Goal: Task Accomplishment & Management: Use online tool/utility

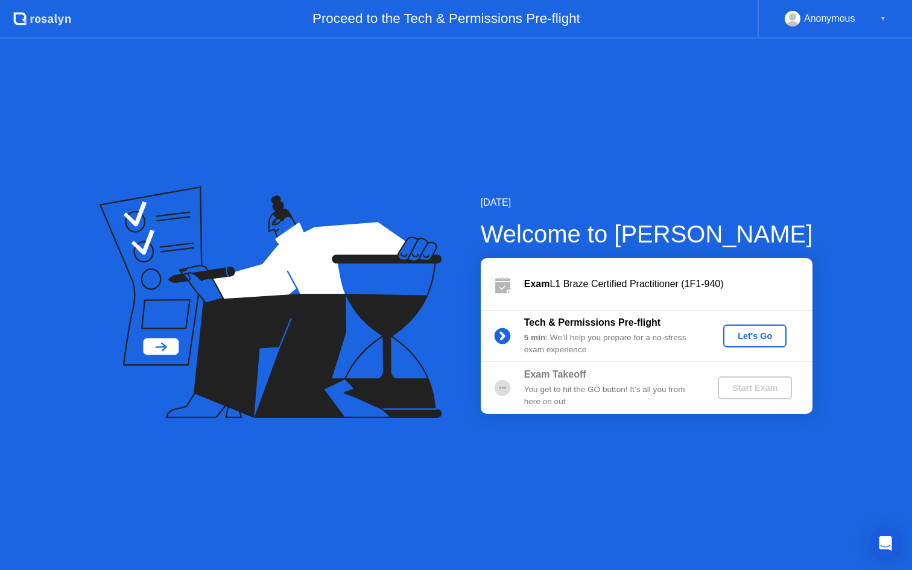
click at [777, 335] on div "Let's Go" at bounding box center [755, 336] width 54 height 10
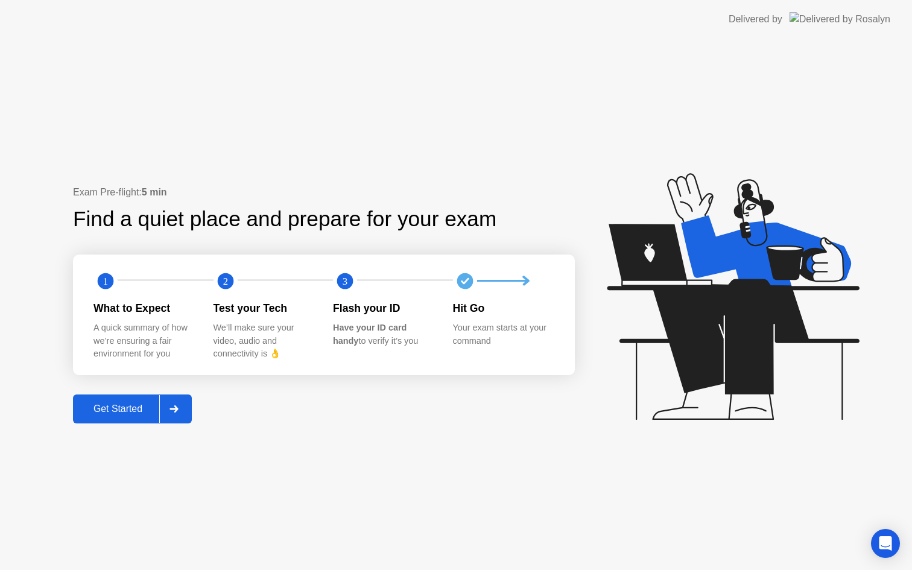
click at [142, 405] on div "Get Started" at bounding box center [118, 409] width 83 height 11
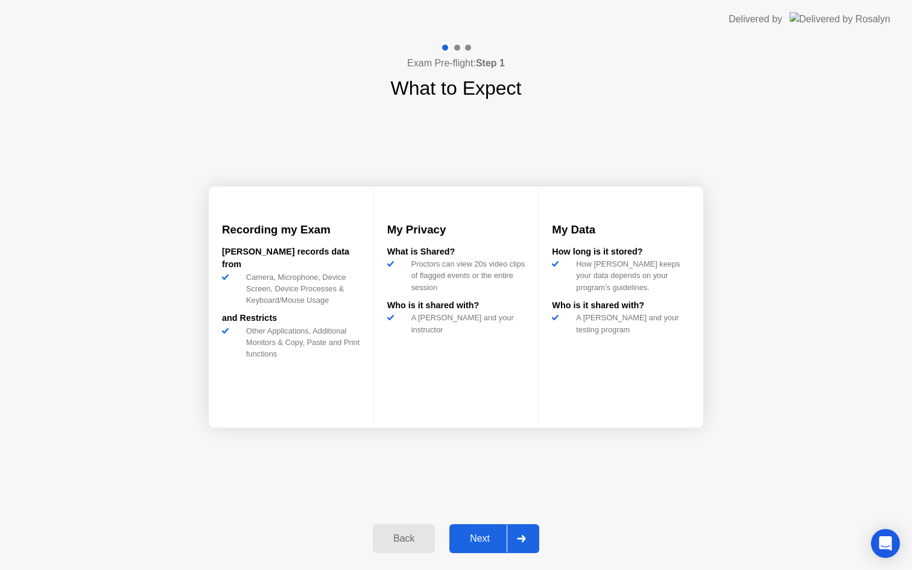
click at [480, 538] on div "Next" at bounding box center [480, 538] width 54 height 11
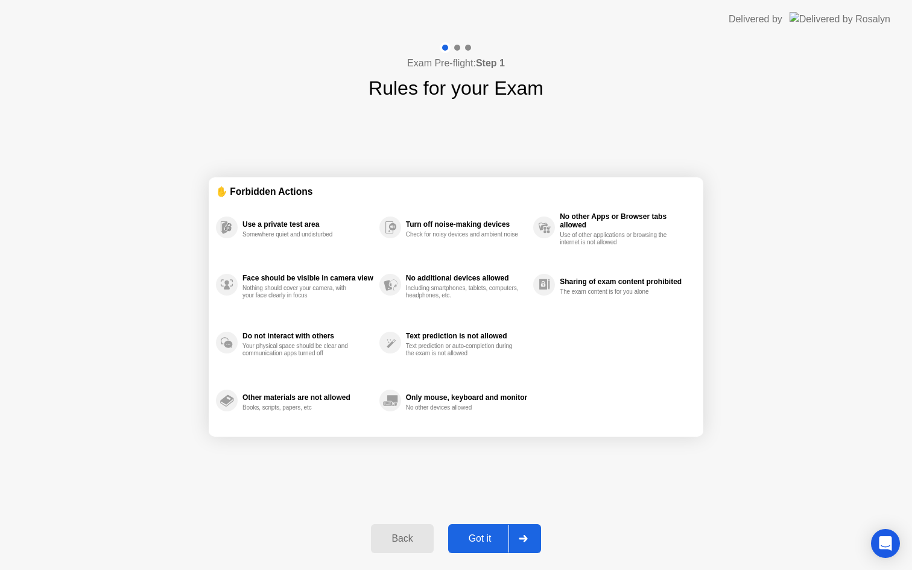
click at [480, 536] on div "Got it" at bounding box center [480, 538] width 57 height 11
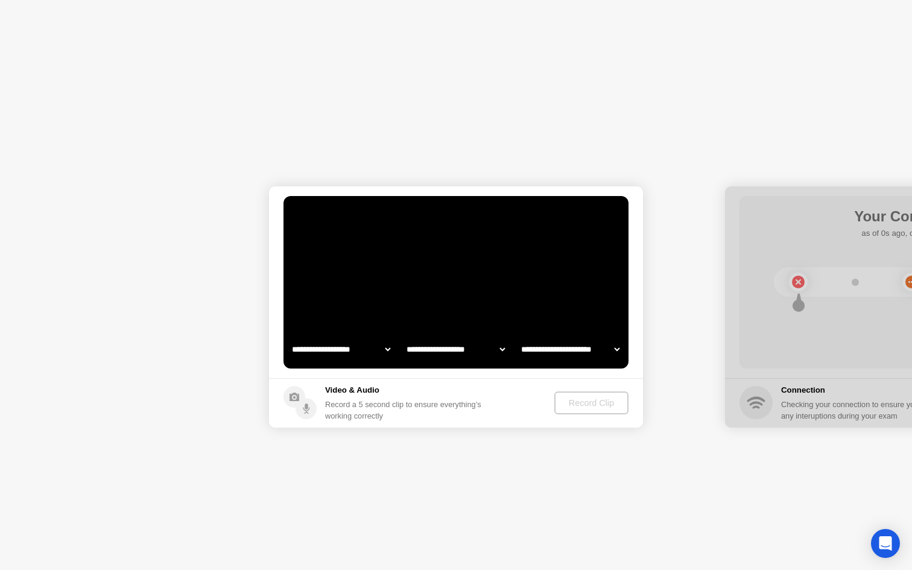
select select "**********"
select select "*******"
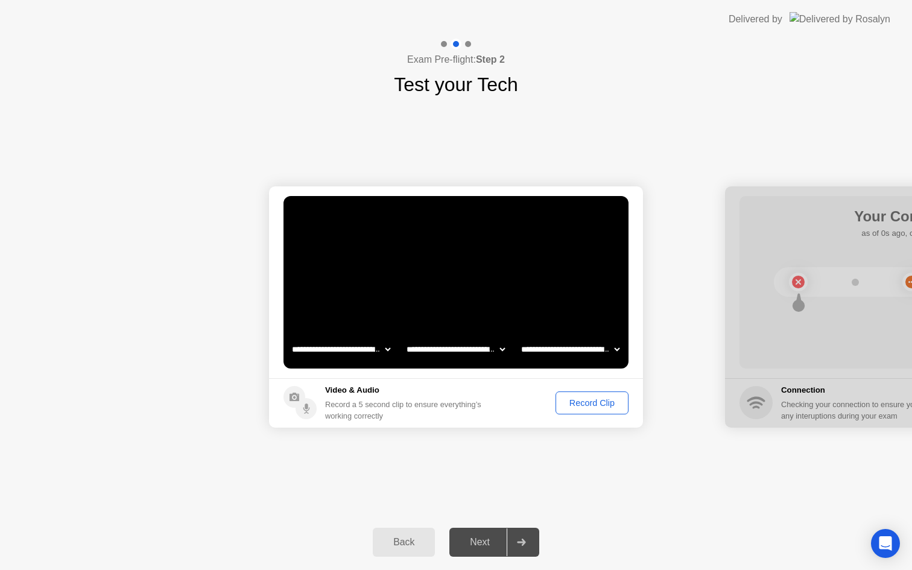
click at [587, 410] on button "Record Clip" at bounding box center [592, 403] width 73 height 23
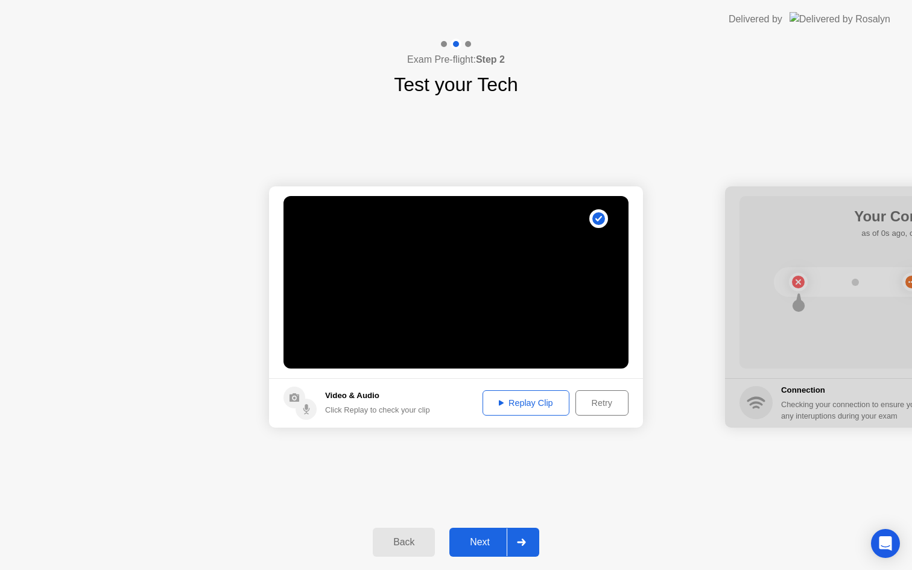
click at [542, 412] on button "Replay Clip" at bounding box center [526, 402] width 87 height 25
click at [476, 540] on div "Next" at bounding box center [480, 542] width 54 height 11
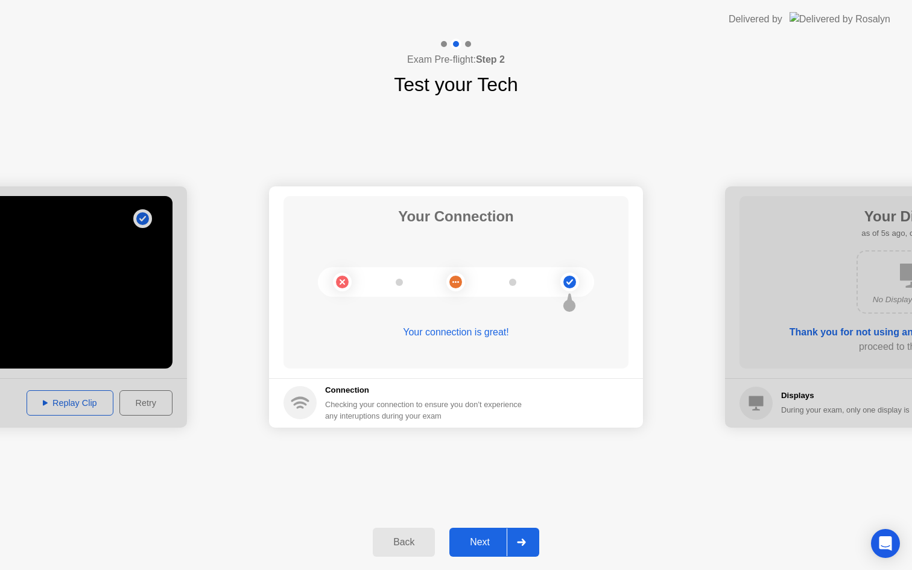
click at [484, 533] on button "Next" at bounding box center [495, 542] width 90 height 29
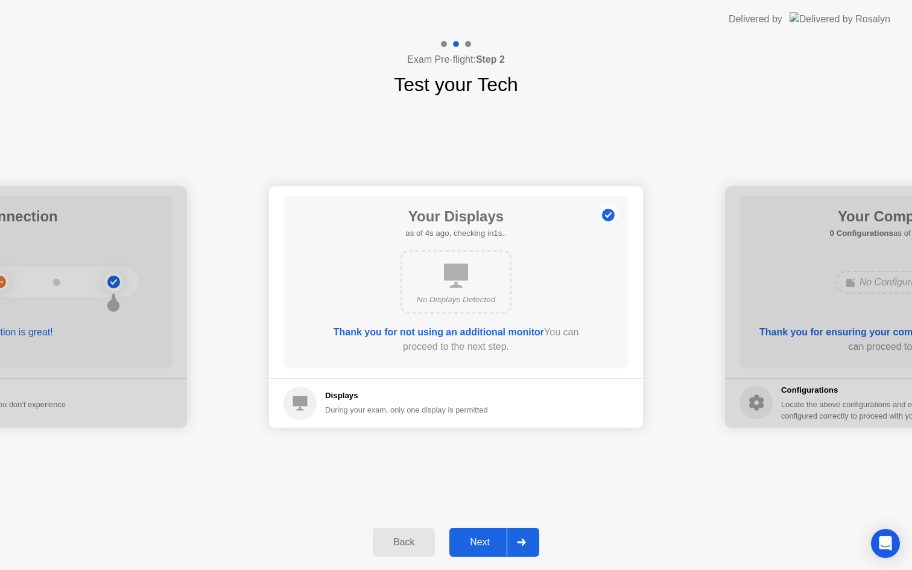
click at [483, 541] on div "Next" at bounding box center [480, 542] width 54 height 11
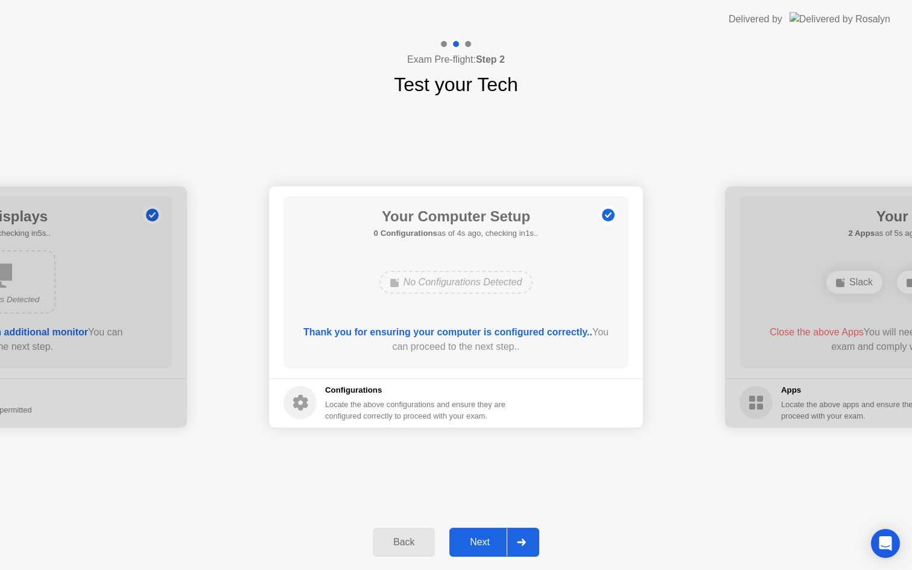
click at [475, 538] on div "Next" at bounding box center [480, 542] width 54 height 11
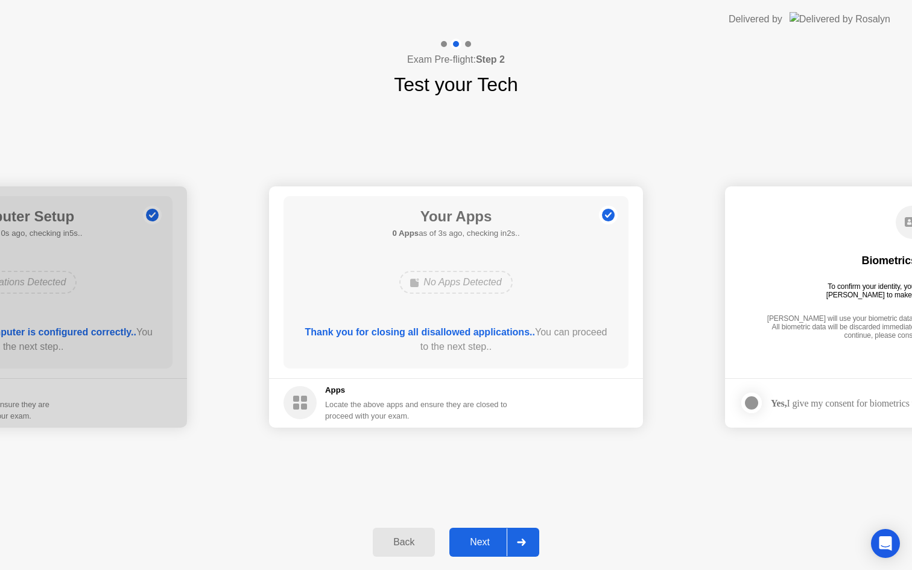
click at [487, 539] on div "Next" at bounding box center [480, 542] width 54 height 11
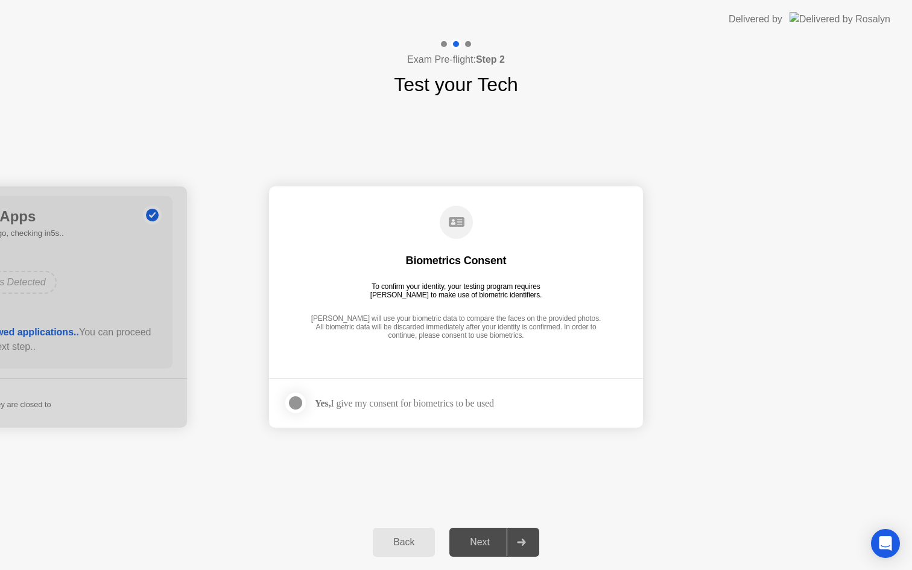
click at [300, 396] on div at bounding box center [295, 403] width 14 height 14
click at [466, 542] on div "Next" at bounding box center [480, 542] width 54 height 11
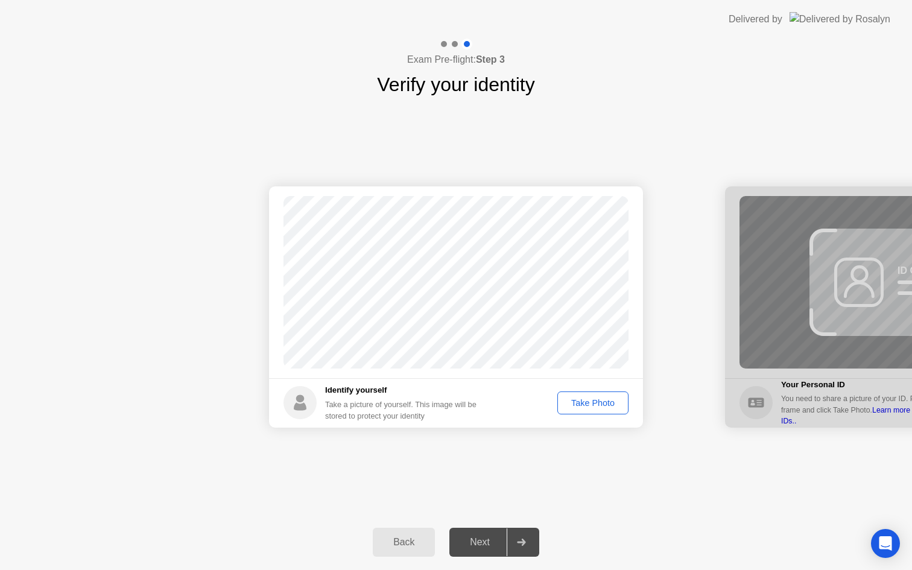
click at [604, 405] on div "Take Photo" at bounding box center [593, 403] width 63 height 10
click at [491, 542] on div "Next" at bounding box center [480, 542] width 54 height 11
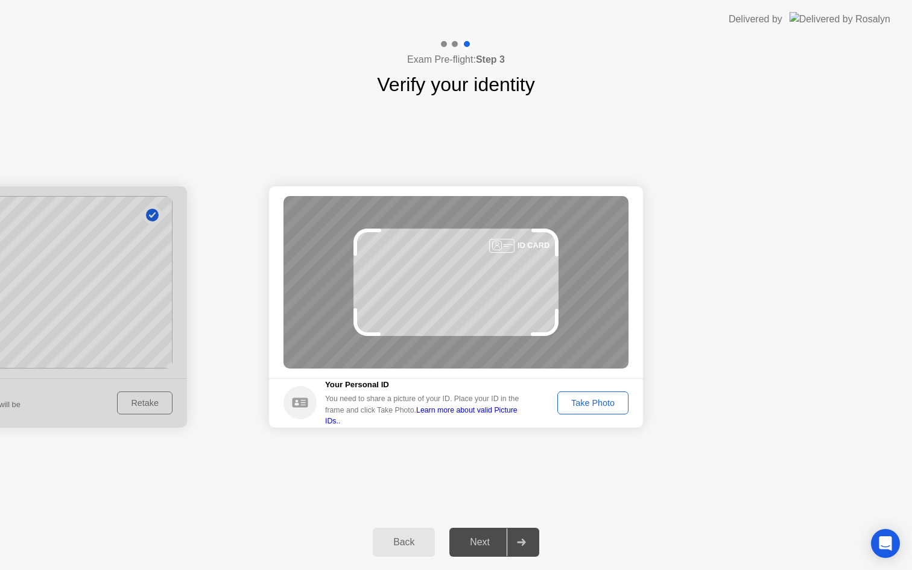
click at [622, 412] on button "Take Photo" at bounding box center [593, 403] width 71 height 23
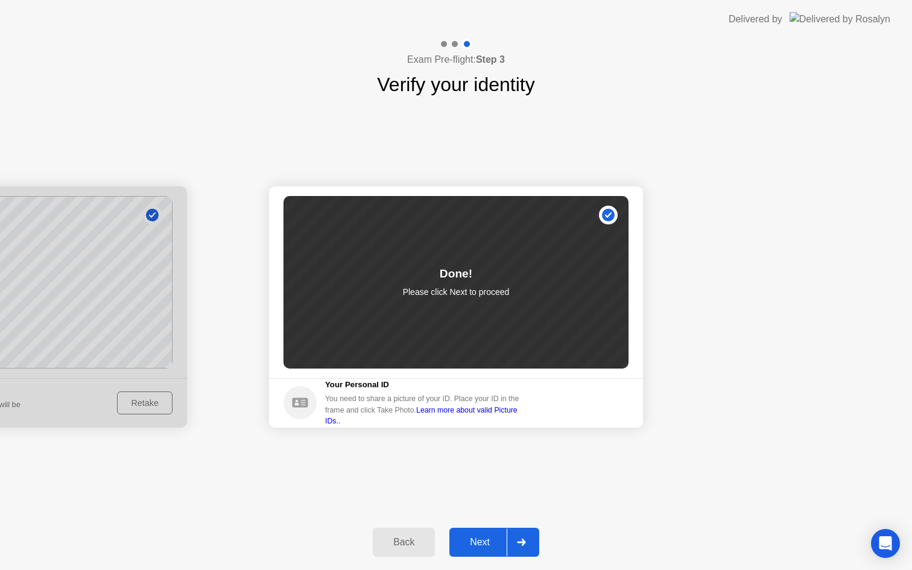
click at [467, 560] on div "Back Next" at bounding box center [456, 543] width 912 height 56
click at [483, 544] on div "Next" at bounding box center [480, 542] width 54 height 11
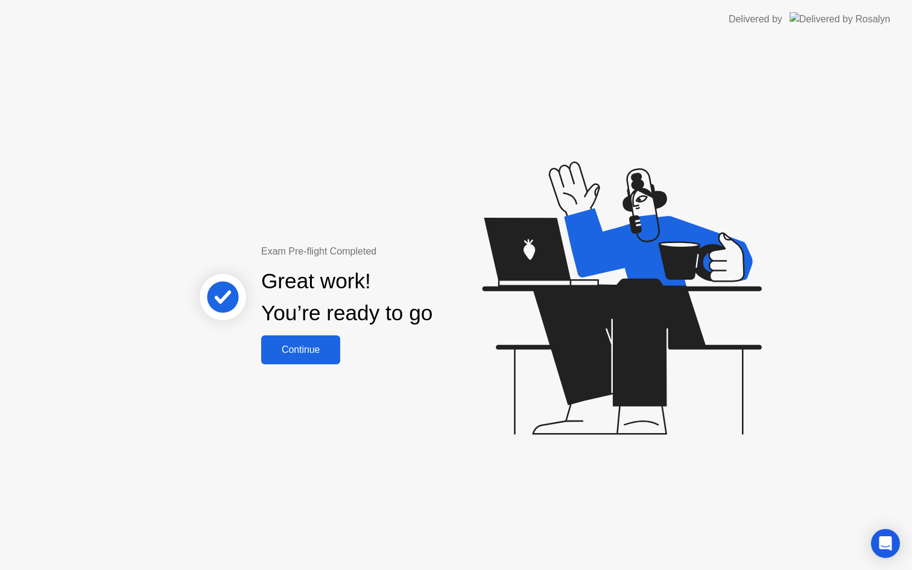
click at [332, 355] on div "Continue" at bounding box center [301, 350] width 72 height 11
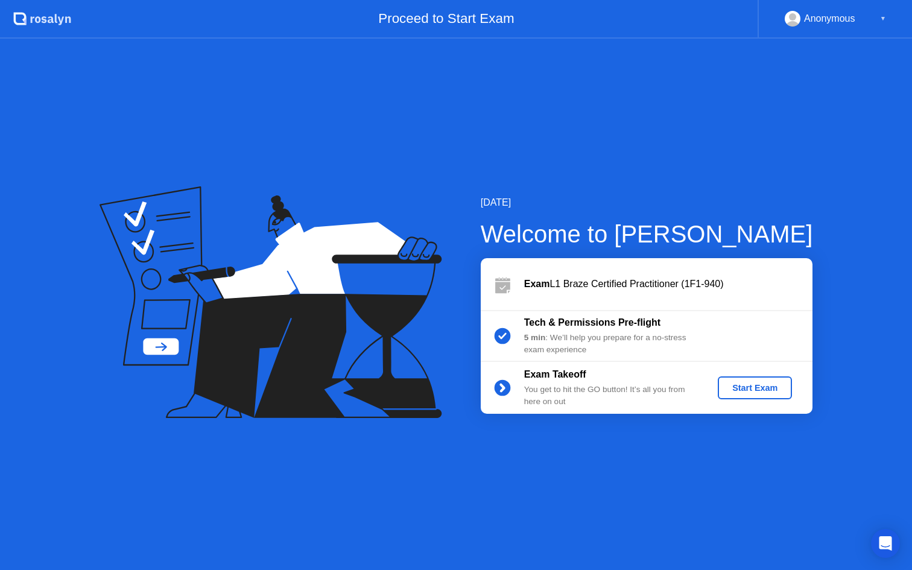
click at [768, 389] on div "Start Exam" at bounding box center [755, 388] width 65 height 10
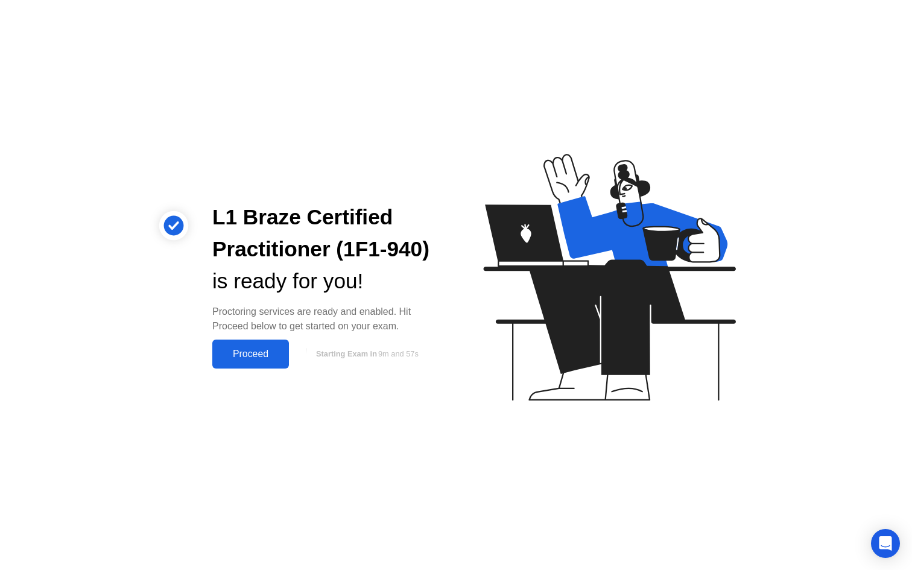
click at [254, 351] on div "Proceed" at bounding box center [250, 354] width 69 height 11
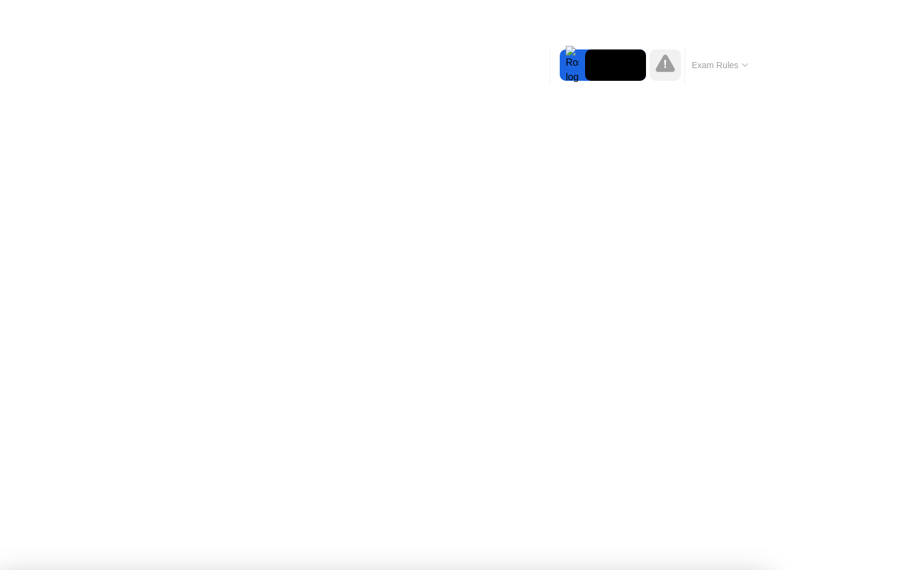
click at [719, 65] on button "Exam Rules" at bounding box center [720, 65] width 64 height 11
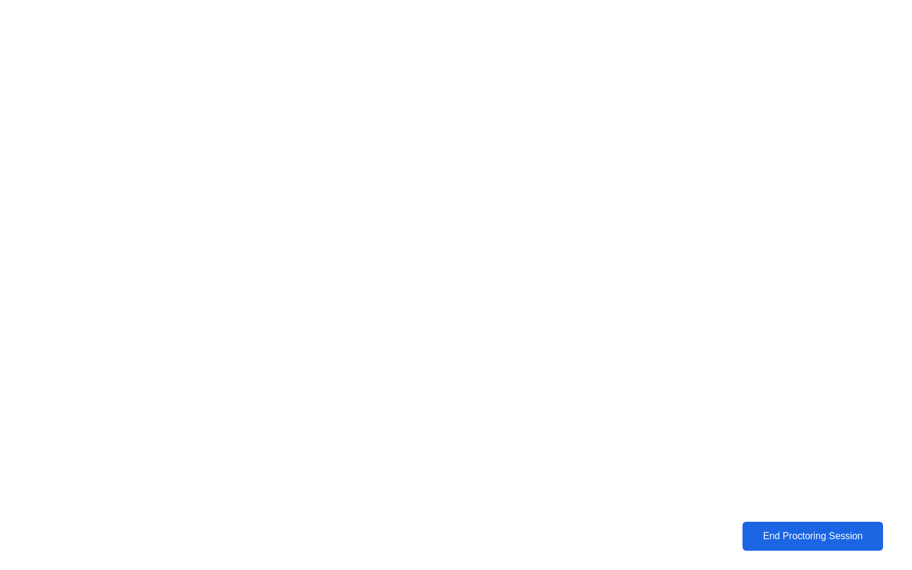
click at [755, 532] on div "End Proctoring Session" at bounding box center [812, 536] width 133 height 11
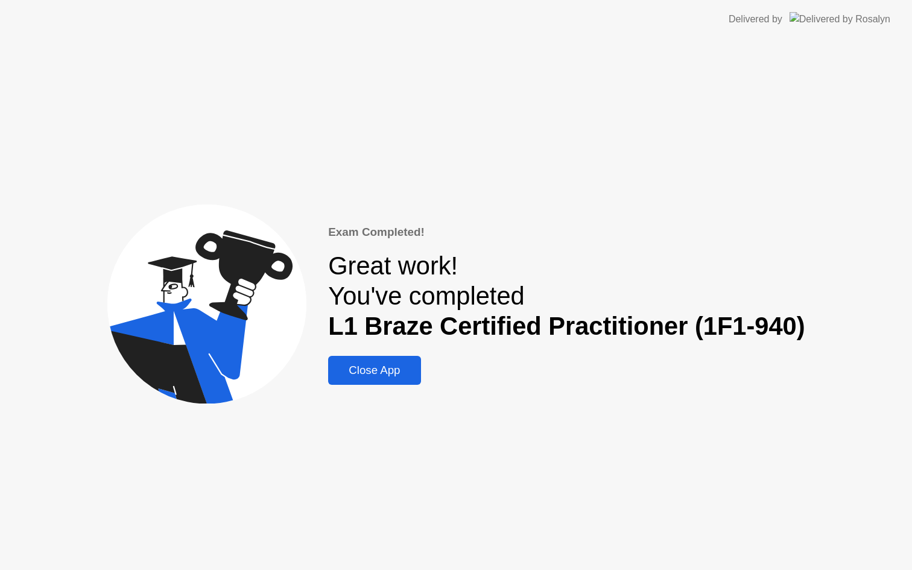
click at [393, 377] on div "Close App" at bounding box center [374, 370] width 85 height 13
